Goal: Information Seeking & Learning: Learn about a topic

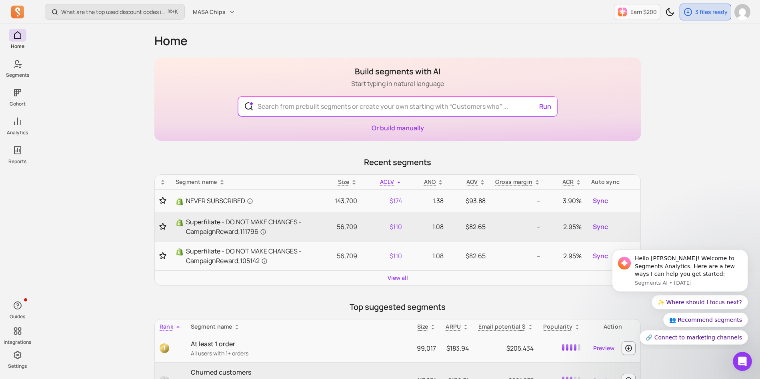
click at [62, 119] on div "What are the top used discount codes in my campaigns? ⌘ + K MASA Chips Earn $20…" at bounding box center [397, 368] width 724 height 737
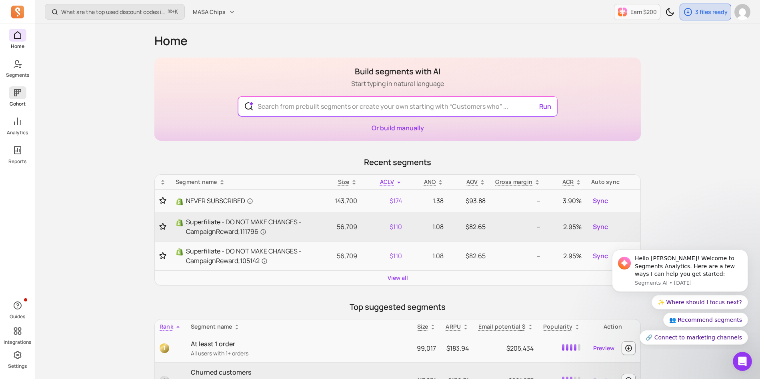
click at [15, 92] on icon at bounding box center [17, 92] width 7 height 7
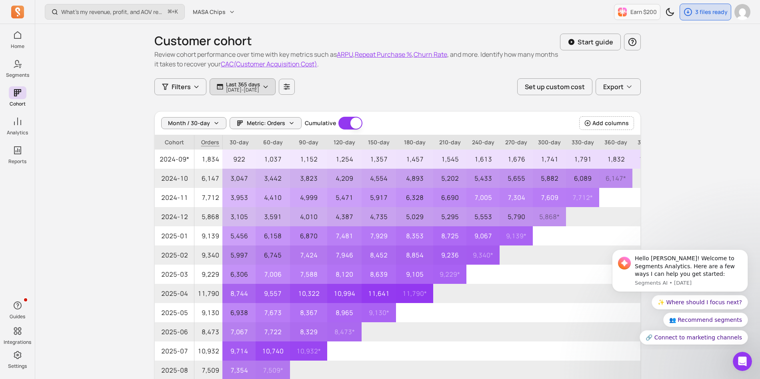
click at [269, 94] on button "Last 365 days [DATE] - [DATE]" at bounding box center [242, 86] width 66 height 17
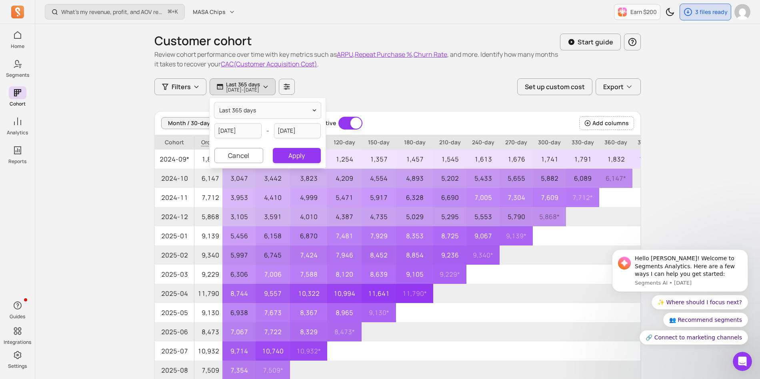
click at [403, 108] on div "Customer cohort Review cohort performance over time with key metrics such as AR…" at bounding box center [397, 219] width 486 height 390
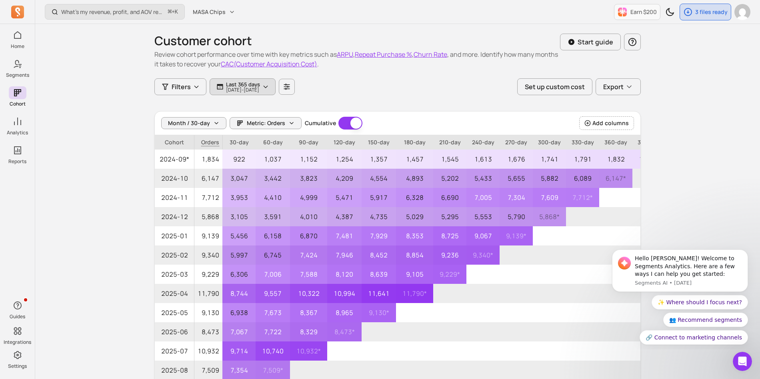
click at [232, 90] on p "[DATE] - [DATE]" at bounding box center [243, 90] width 34 height 5
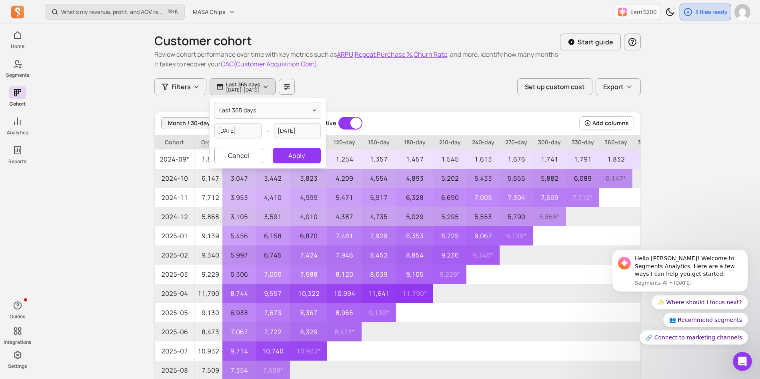
click at [336, 95] on div "Filters Last 365 days [DATE] - [DATE] last 365 days [DATE] - [DATE] Cancel Appl…" at bounding box center [397, 86] width 486 height 17
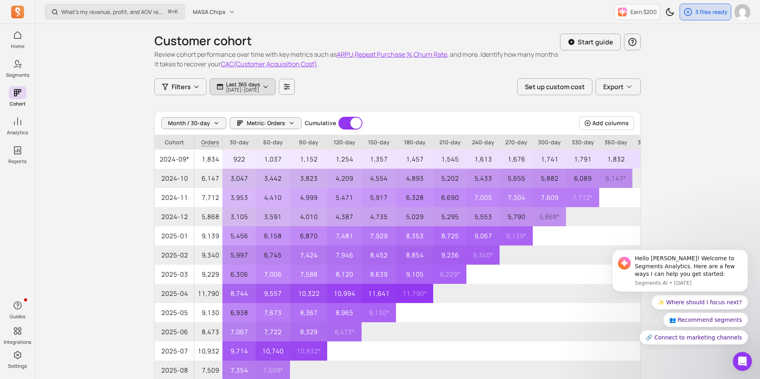
click at [275, 90] on button "Last 365 days [DATE] - [DATE]" at bounding box center [242, 86] width 66 height 17
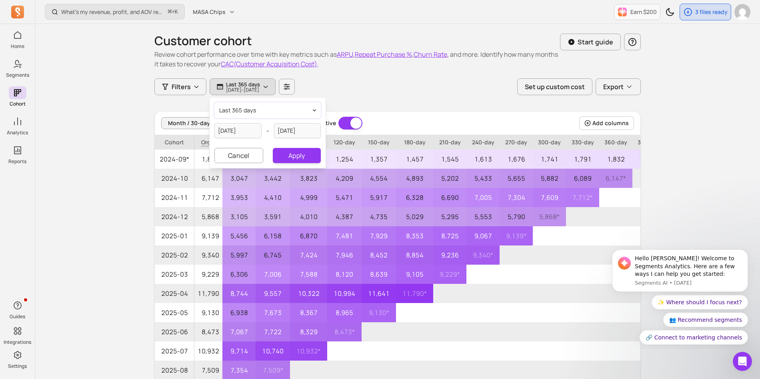
click at [264, 108] on button "last 365 days" at bounding box center [267, 110] width 106 height 16
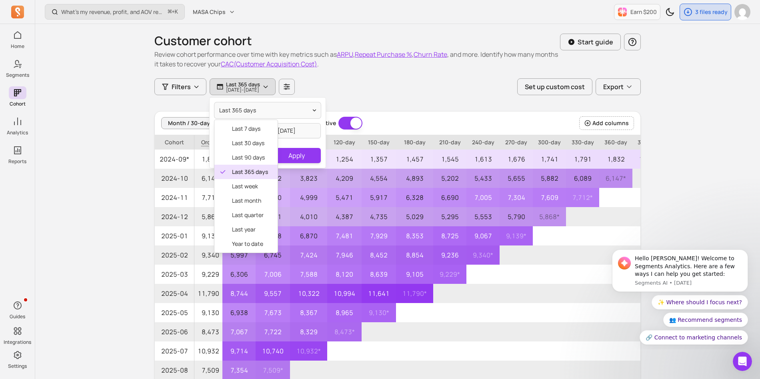
click at [384, 109] on div "Customer cohort Review cohort performance over time with key metrics such as AR…" at bounding box center [397, 219] width 486 height 390
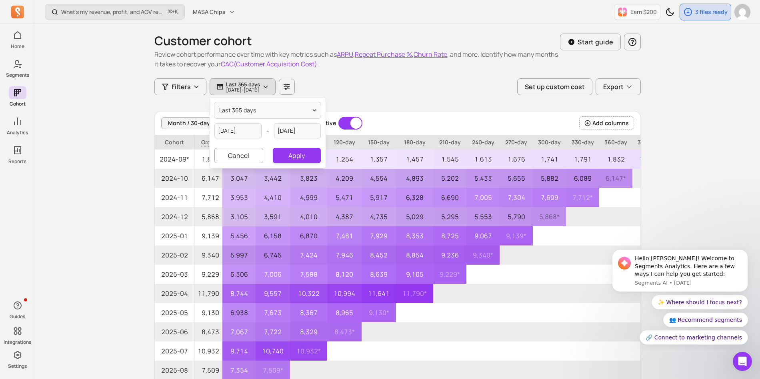
click at [399, 107] on div "Customer cohort Review cohort performance over time with key metrics such as AR…" at bounding box center [397, 219] width 486 height 390
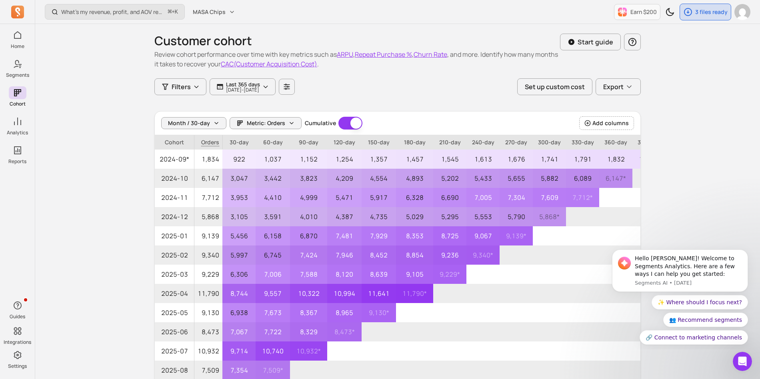
click at [280, 77] on div "Customer cohort Review cohort performance over time with key metrics such as AR…" at bounding box center [397, 51] width 486 height 54
click at [272, 94] on button "Last 365 days [DATE] - [DATE]" at bounding box center [242, 86] width 66 height 17
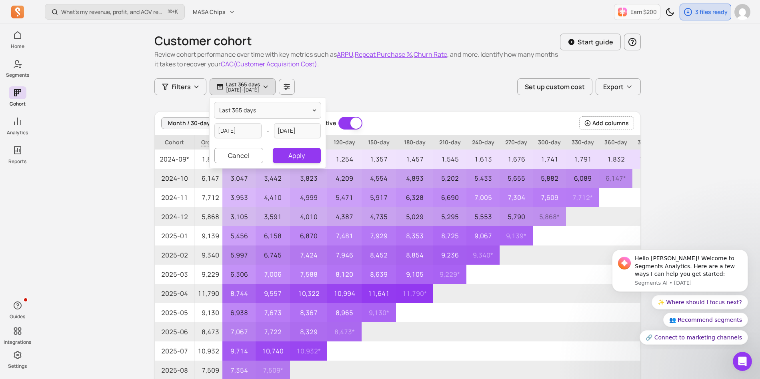
click at [353, 101] on div "Customer cohort Review cohort performance over time with key metrics such as AR…" at bounding box center [397, 219] width 486 height 390
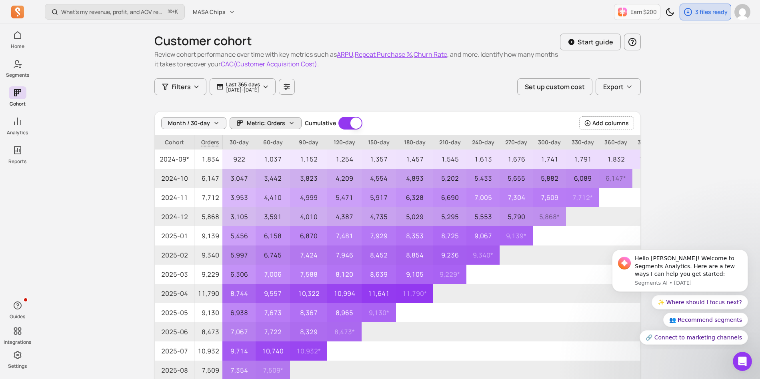
click at [265, 127] on span "Metric: Orders" at bounding box center [266, 123] width 38 height 8
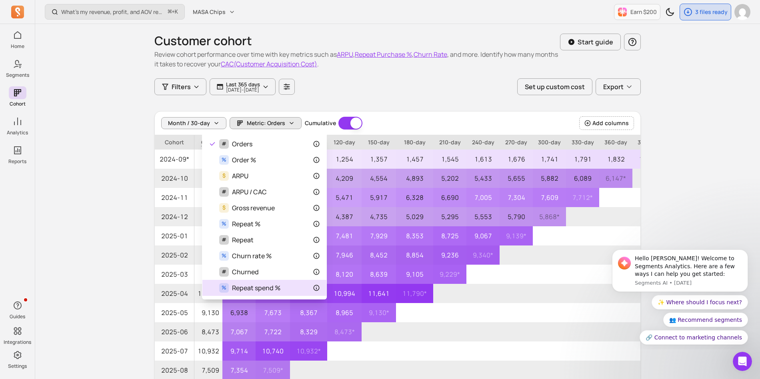
click at [265, 291] on span "Repeat spend %" at bounding box center [256, 288] width 48 height 10
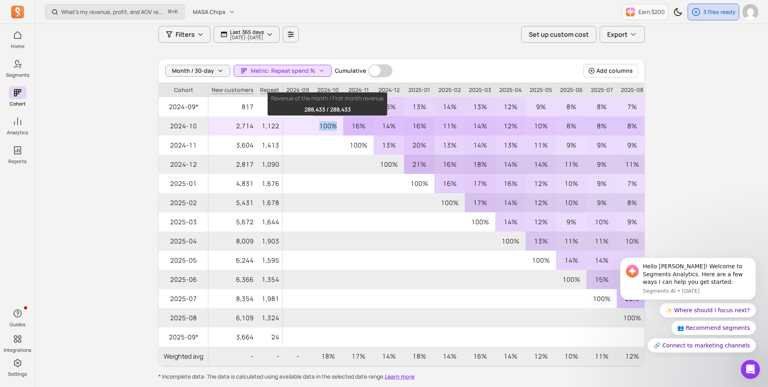
drag, startPoint x: 319, startPoint y: 127, endPoint x: 337, endPoint y: 127, distance: 17.6
click at [337, 127] on p "100%" at bounding box center [328, 125] width 30 height 19
click at [334, 127] on p "100%" at bounding box center [328, 125] width 30 height 19
drag, startPoint x: 319, startPoint y: 127, endPoint x: 342, endPoint y: 130, distance: 22.7
click at [342, 130] on p "100%" at bounding box center [328, 125] width 30 height 19
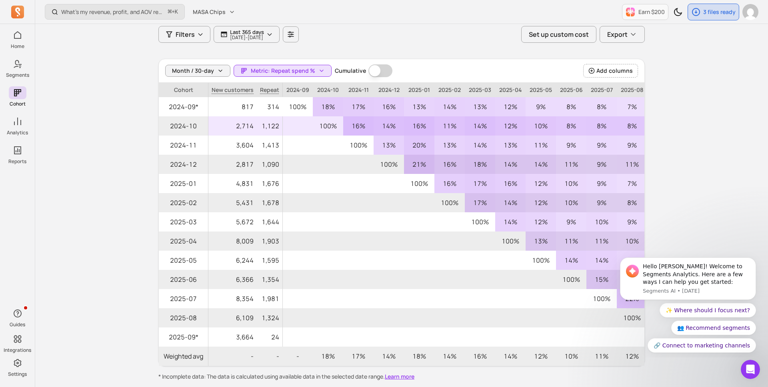
click at [339, 127] on p "100%" at bounding box center [328, 125] width 30 height 19
click at [353, 127] on p "16%" at bounding box center [358, 125] width 30 height 19
drag, startPoint x: 381, startPoint y: 127, endPoint x: 392, endPoint y: 126, distance: 11.6
click at [392, 126] on p "14%" at bounding box center [388, 125] width 30 height 19
click at [409, 127] on p "16%" at bounding box center [419, 125] width 30 height 19
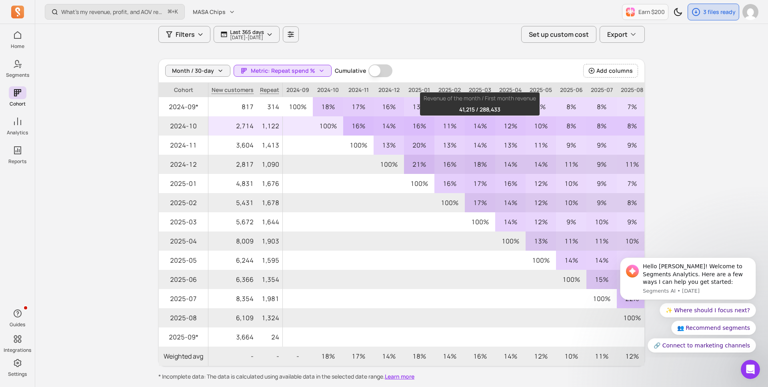
scroll to position [0, 37]
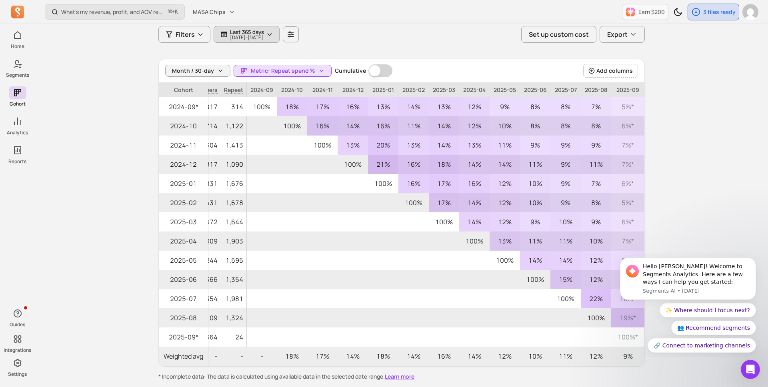
click at [259, 31] on p "Last 365 days" at bounding box center [247, 32] width 34 height 6
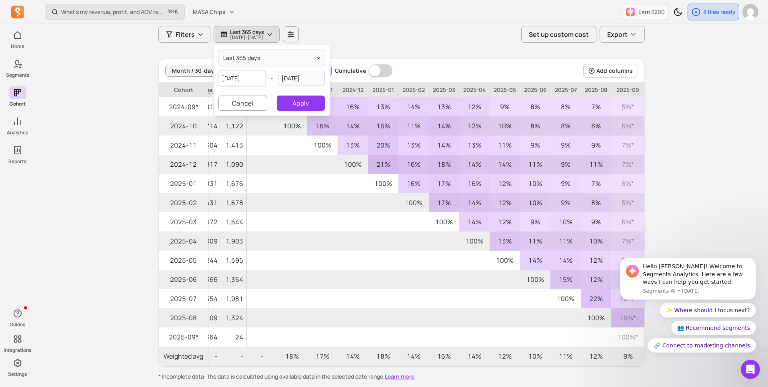
select select "2024"
select select "September"
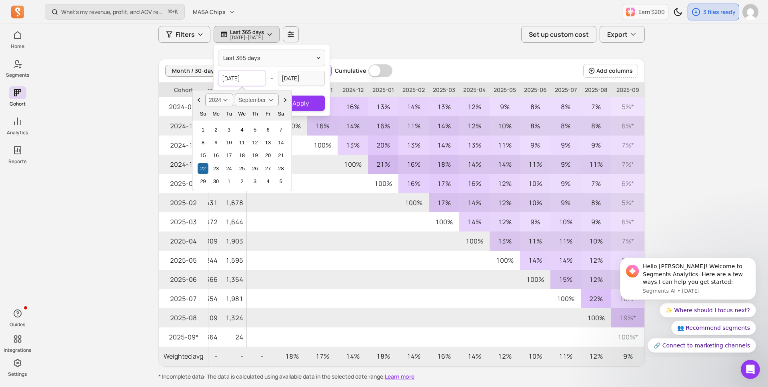
click at [234, 79] on input "[DATE]" at bounding box center [241, 78] width 47 height 15
type input "[DATE]"
select select "2022"
type input "[DATE]"
click at [294, 101] on button "Apply" at bounding box center [301, 103] width 48 height 15
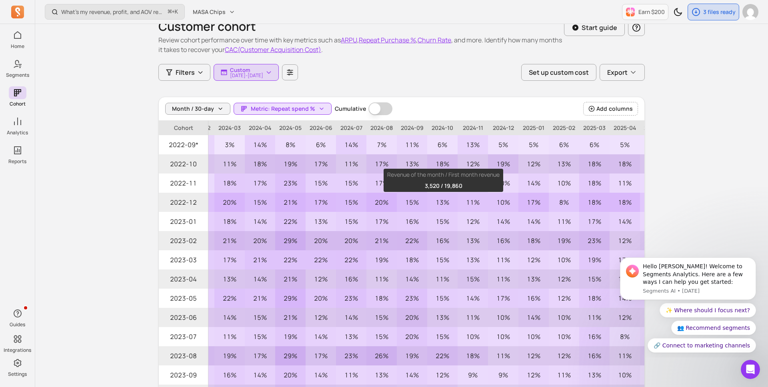
scroll to position [0, 768]
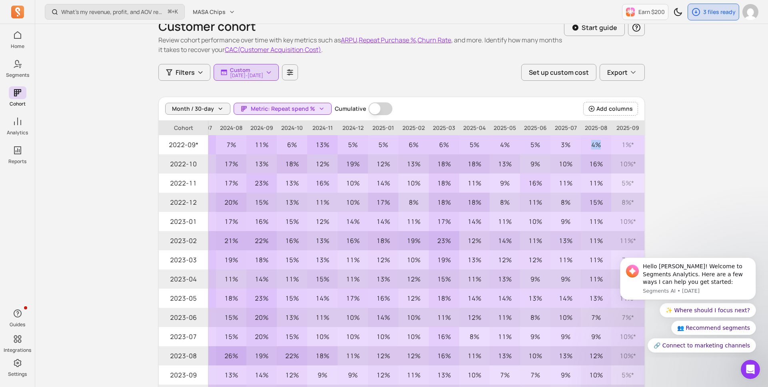
drag, startPoint x: 600, startPoint y: 144, endPoint x: 588, endPoint y: 144, distance: 12.4
click at [588, 144] on p "4%" at bounding box center [596, 144] width 30 height 19
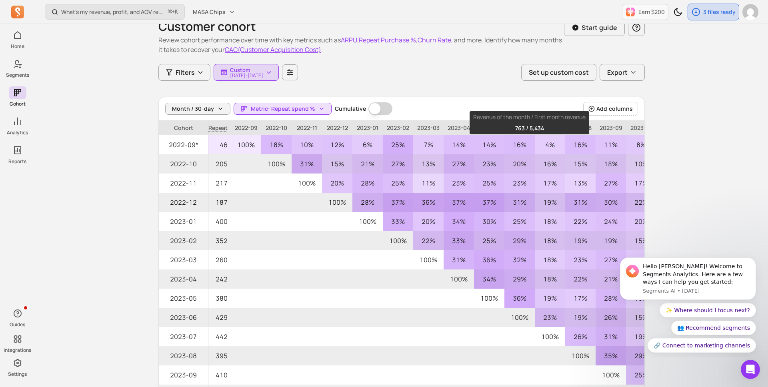
scroll to position [0, 0]
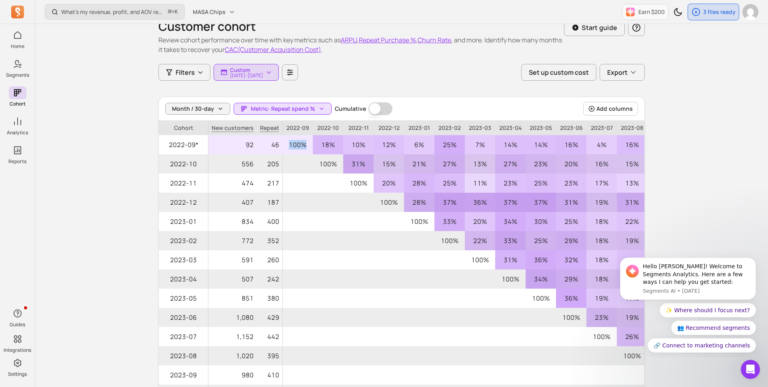
drag, startPoint x: 304, startPoint y: 145, endPoint x: 281, endPoint y: 146, distance: 23.2
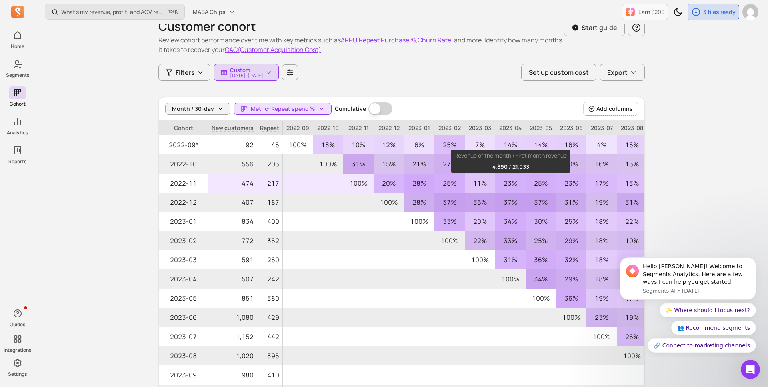
click at [520, 184] on p "23%" at bounding box center [510, 183] width 30 height 19
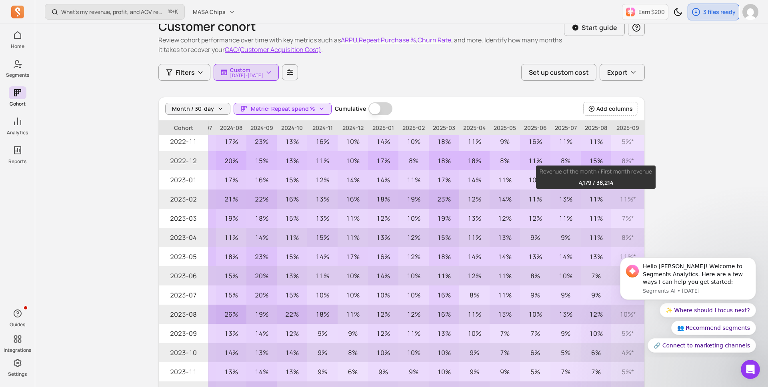
scroll to position [0, 768]
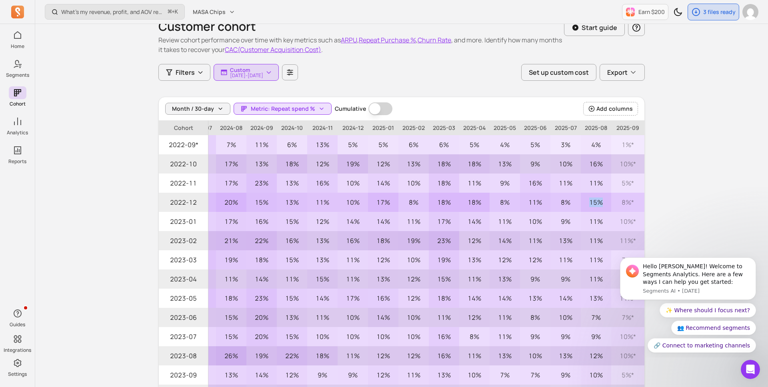
drag, startPoint x: 602, startPoint y: 203, endPoint x: 586, endPoint y: 203, distance: 16.0
click at [586, 203] on p "15%" at bounding box center [596, 202] width 30 height 19
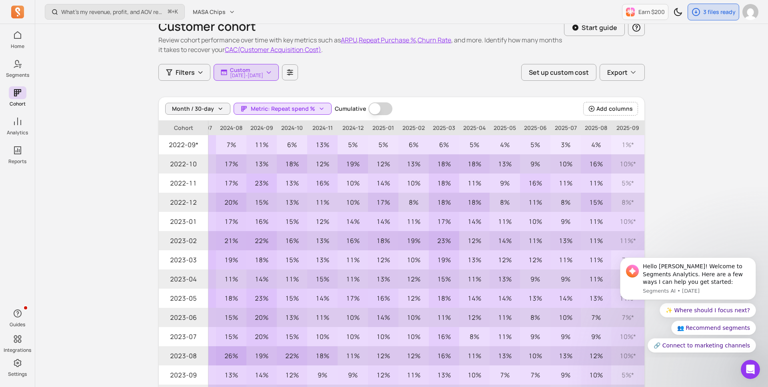
click at [686, 201] on div "What’s my revenue, profit, and AOV recently? ⌘ + K MASA Chips Earn $200 3 files…" at bounding box center [401, 242] width 732 height 513
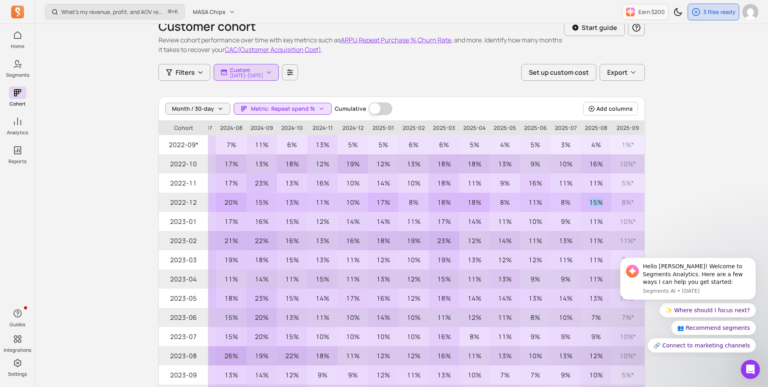
drag, startPoint x: 606, startPoint y: 206, endPoint x: 583, endPoint y: 204, distance: 23.3
click at [583, 204] on p "15%" at bounding box center [596, 202] width 30 height 19
click at [603, 203] on p "15%" at bounding box center [596, 202] width 30 height 19
drag, startPoint x: 603, startPoint y: 203, endPoint x: 589, endPoint y: 204, distance: 14.4
click at [589, 204] on p "15%" at bounding box center [596, 202] width 30 height 19
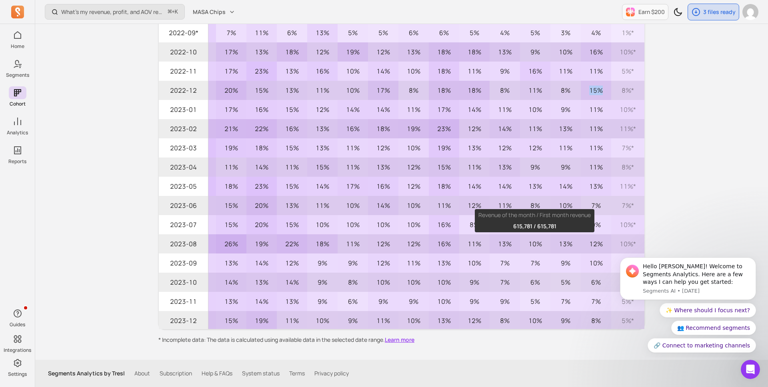
scroll to position [0, 0]
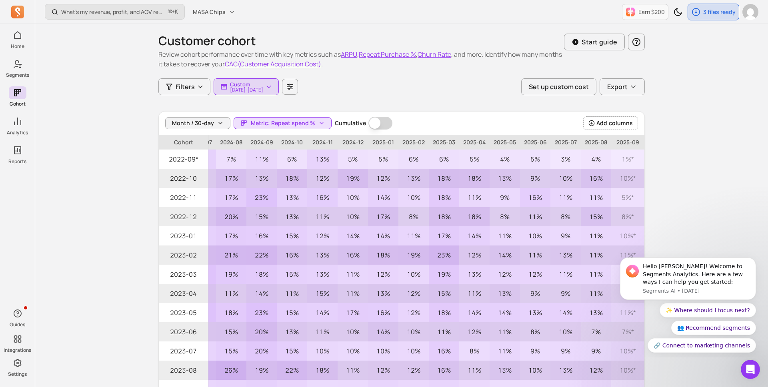
click at [707, 109] on div "What’s my revenue, profit, and AOV recently? ⌘ + K MASA Chips Earn $200 3 files…" at bounding box center [401, 256] width 732 height 513
